Goal: Task Accomplishment & Management: Manage account settings

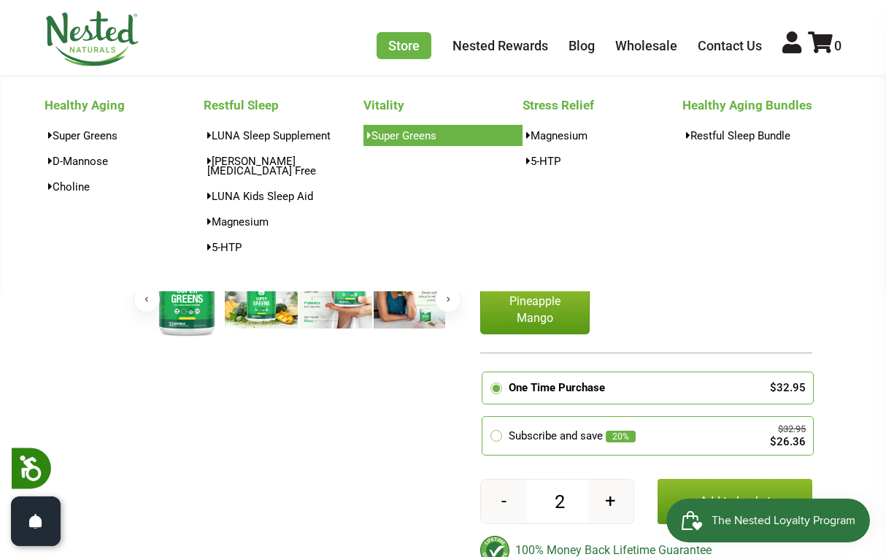
click at [394, 131] on link "Super Greens" at bounding box center [444, 135] width 160 height 21
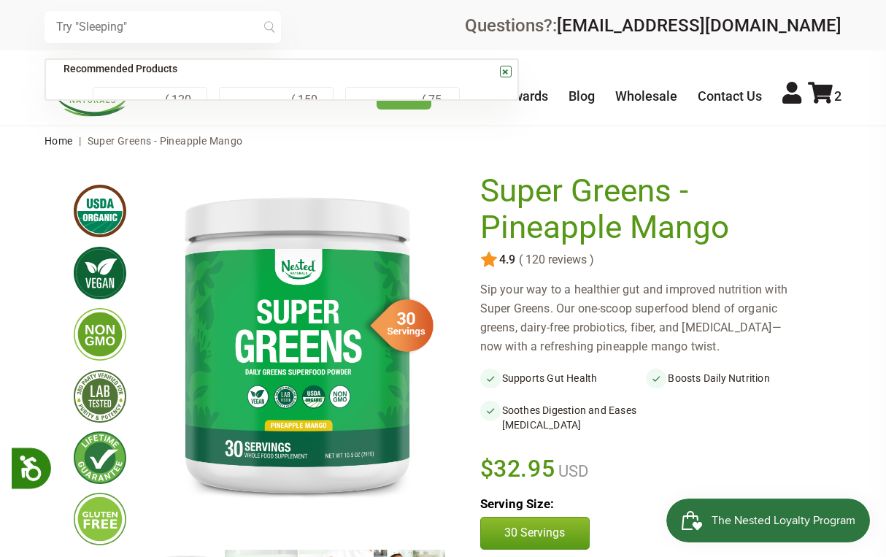
click at [140, 34] on input "text" at bounding box center [163, 27] width 237 height 32
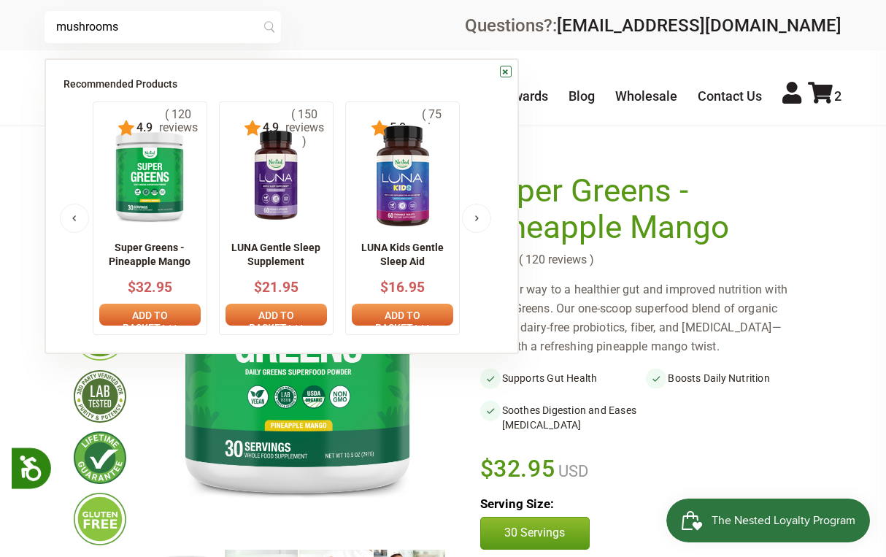
type input "mushrooms"
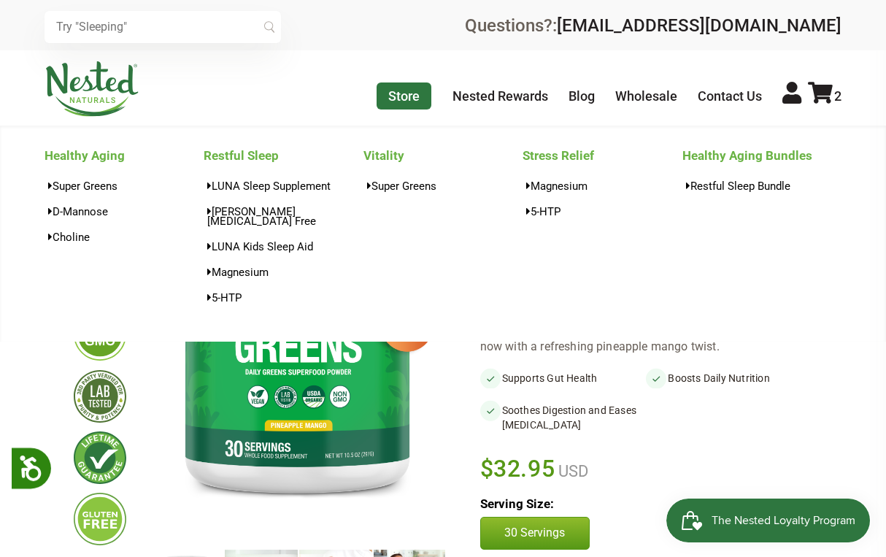
click at [418, 100] on link "Store" at bounding box center [404, 96] width 55 height 27
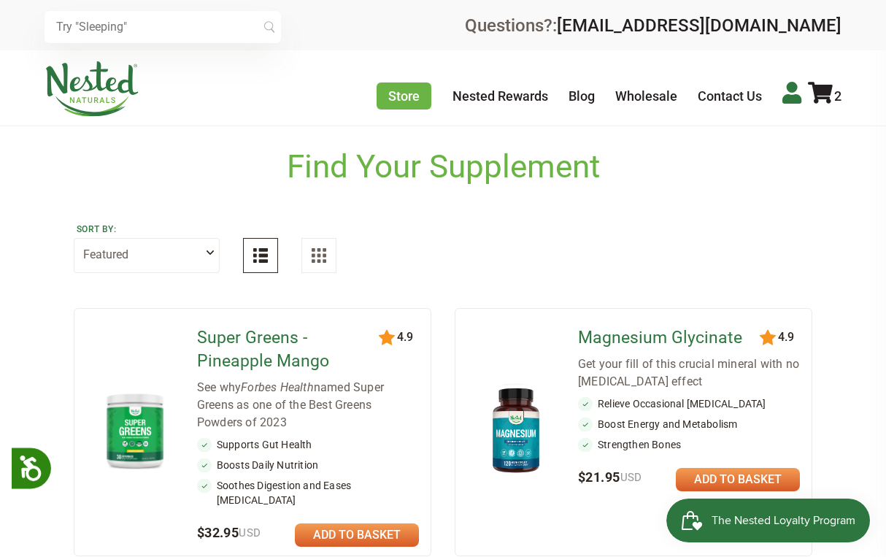
click at [798, 97] on icon at bounding box center [792, 93] width 19 height 22
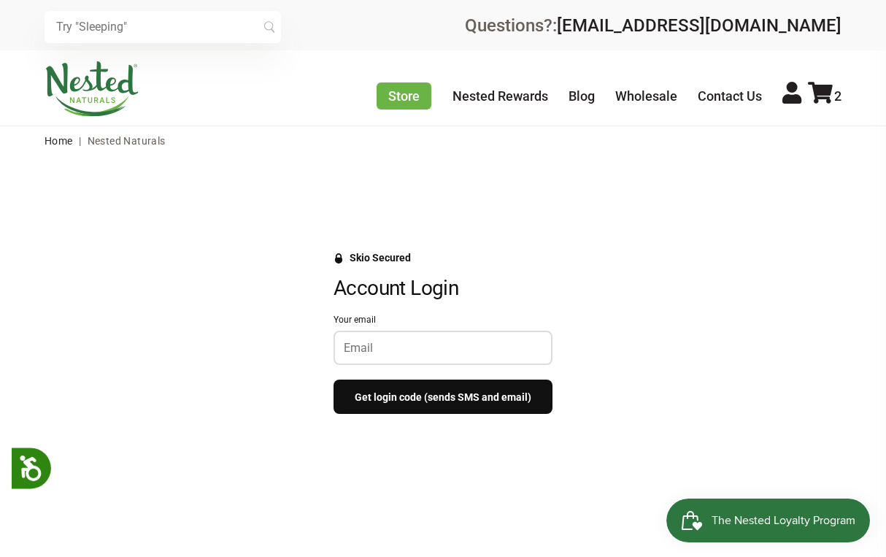
click at [411, 342] on input "Your email" at bounding box center [443, 348] width 199 height 14
type input "[EMAIL_ADDRESS][DOMAIN_NAME]"
